Goal: Information Seeking & Learning: Learn about a topic

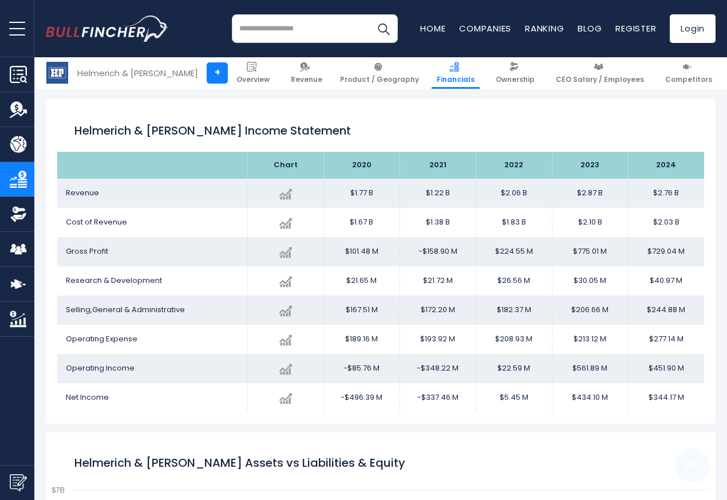
scroll to position [619, 0]
